Goal: Navigation & Orientation: Find specific page/section

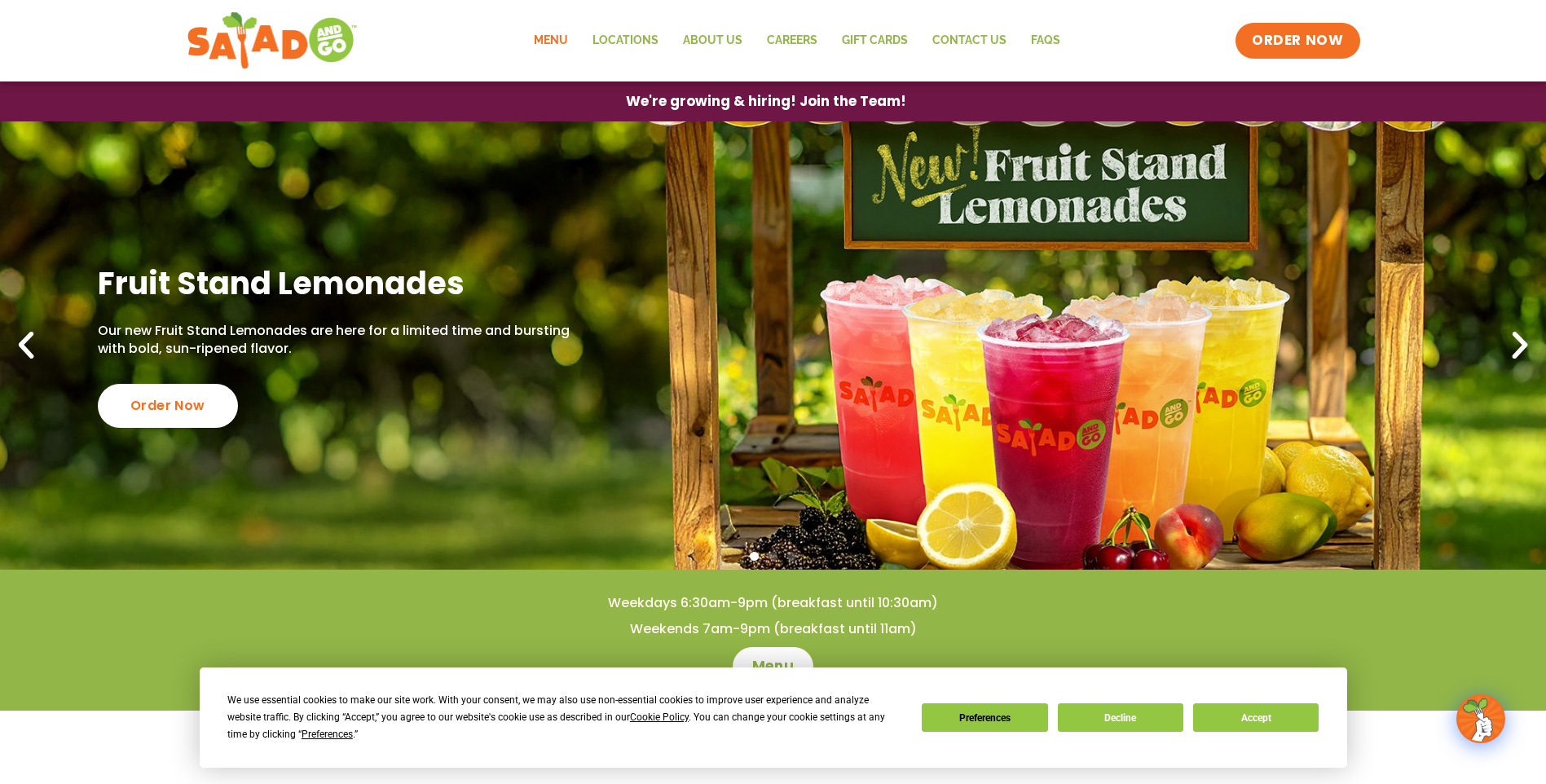
click at [565, 39] on link "Menu" at bounding box center [551, 41] width 59 height 38
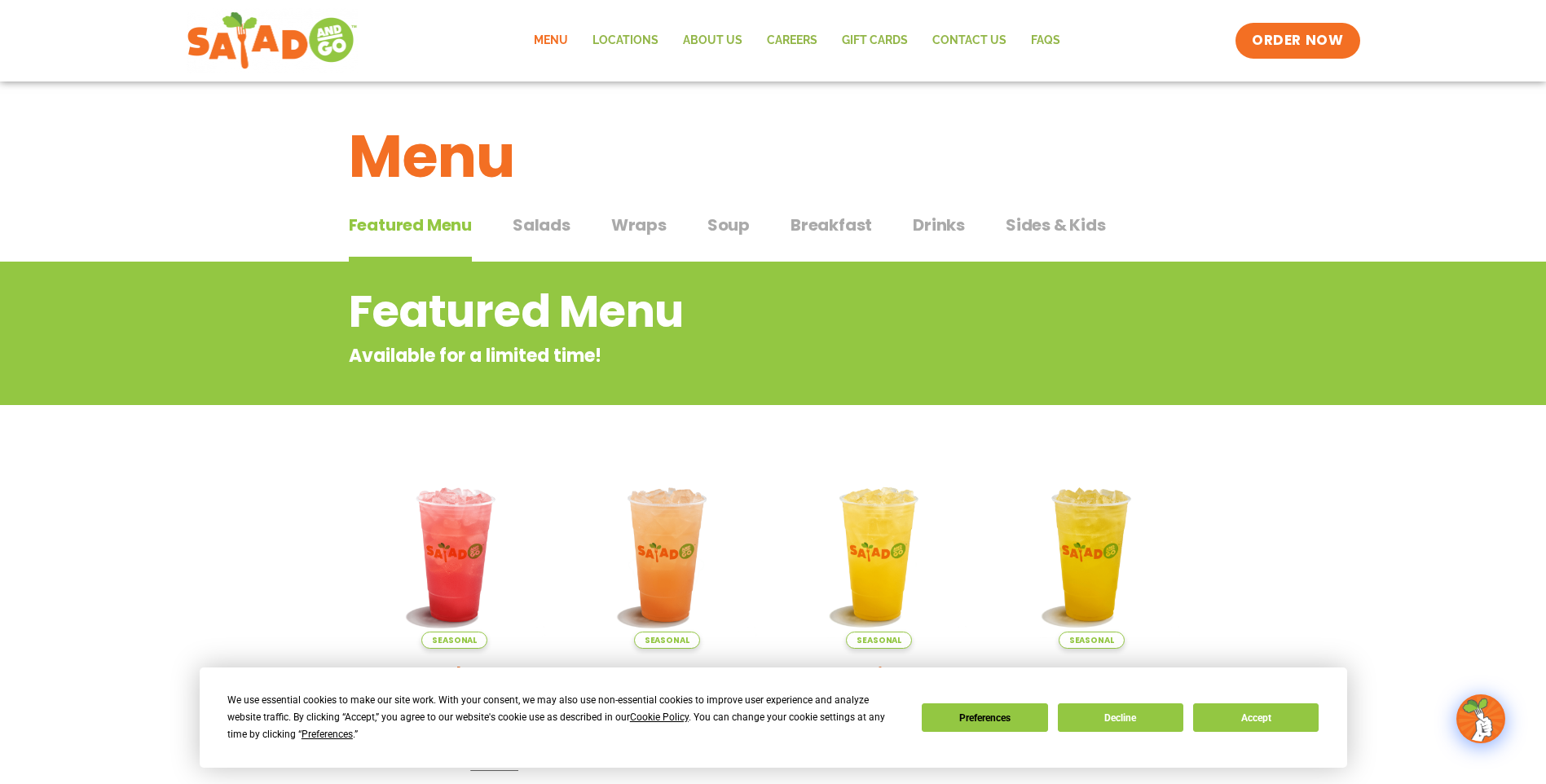
click at [558, 219] on span "Salads" at bounding box center [542, 225] width 58 height 25
